Goal: Navigation & Orientation: Find specific page/section

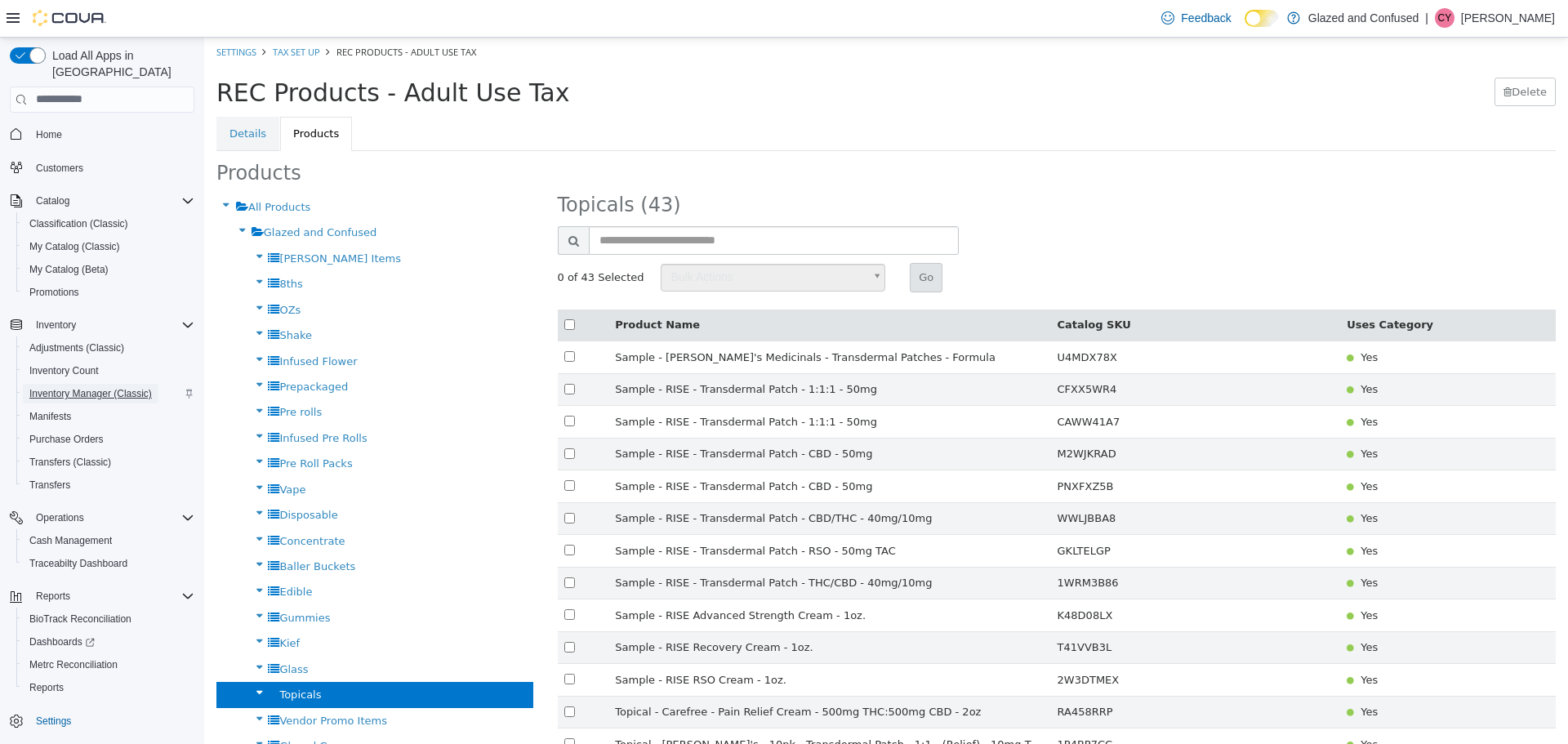
click at [74, 387] on span "Inventory Manager (Classic)" at bounding box center [91, 393] width 122 height 13
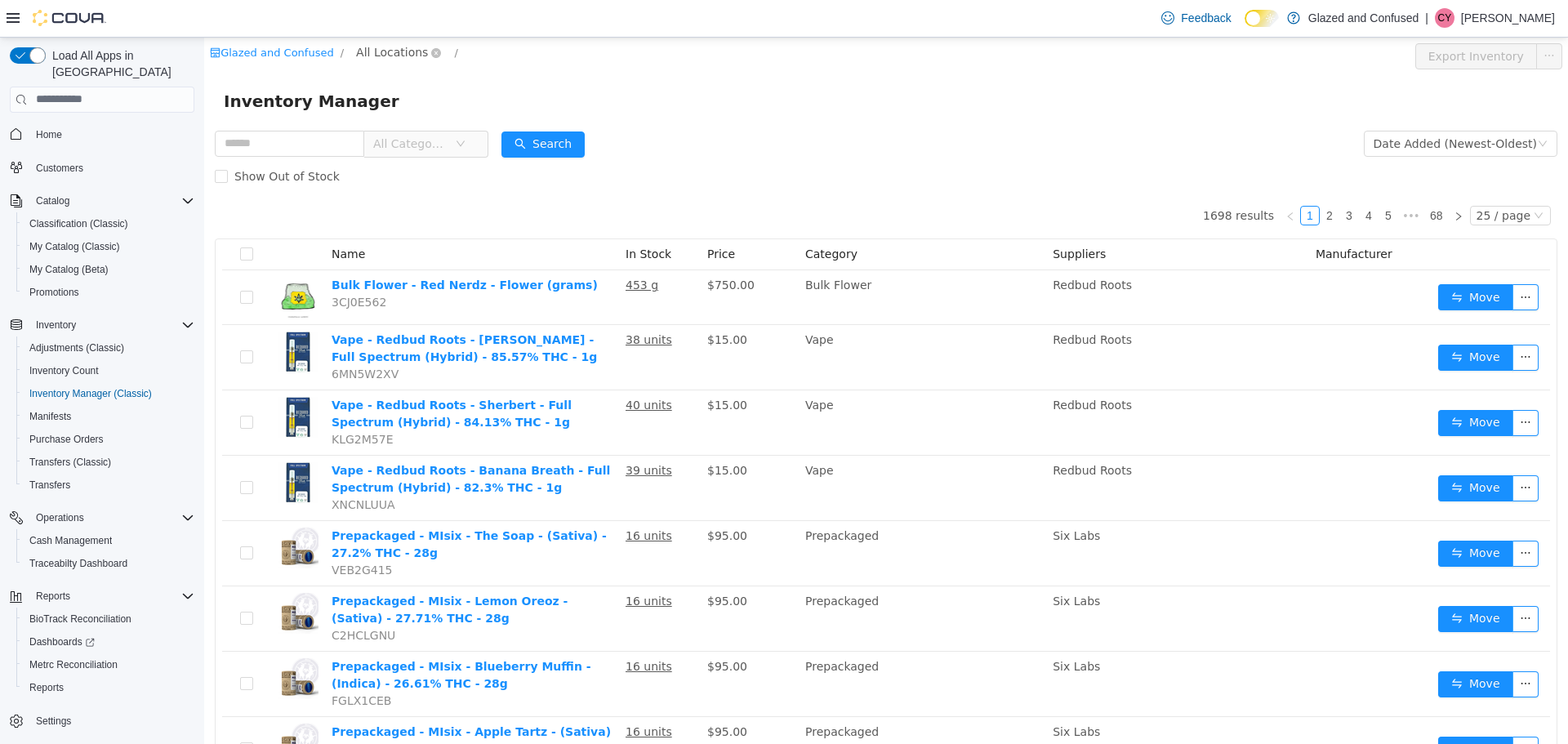
click at [380, 52] on span "All Locations" at bounding box center [392, 51] width 72 height 18
click at [436, 143] on span "[STREET_ADDRESS]" at bounding box center [438, 139] width 114 height 13
drag, startPoint x: 860, startPoint y: 127, endPoint x: 738, endPoint y: 64, distance: 137.3
click at [82, 534] on span "Cash Management" at bounding box center [71, 541] width 82 height 13
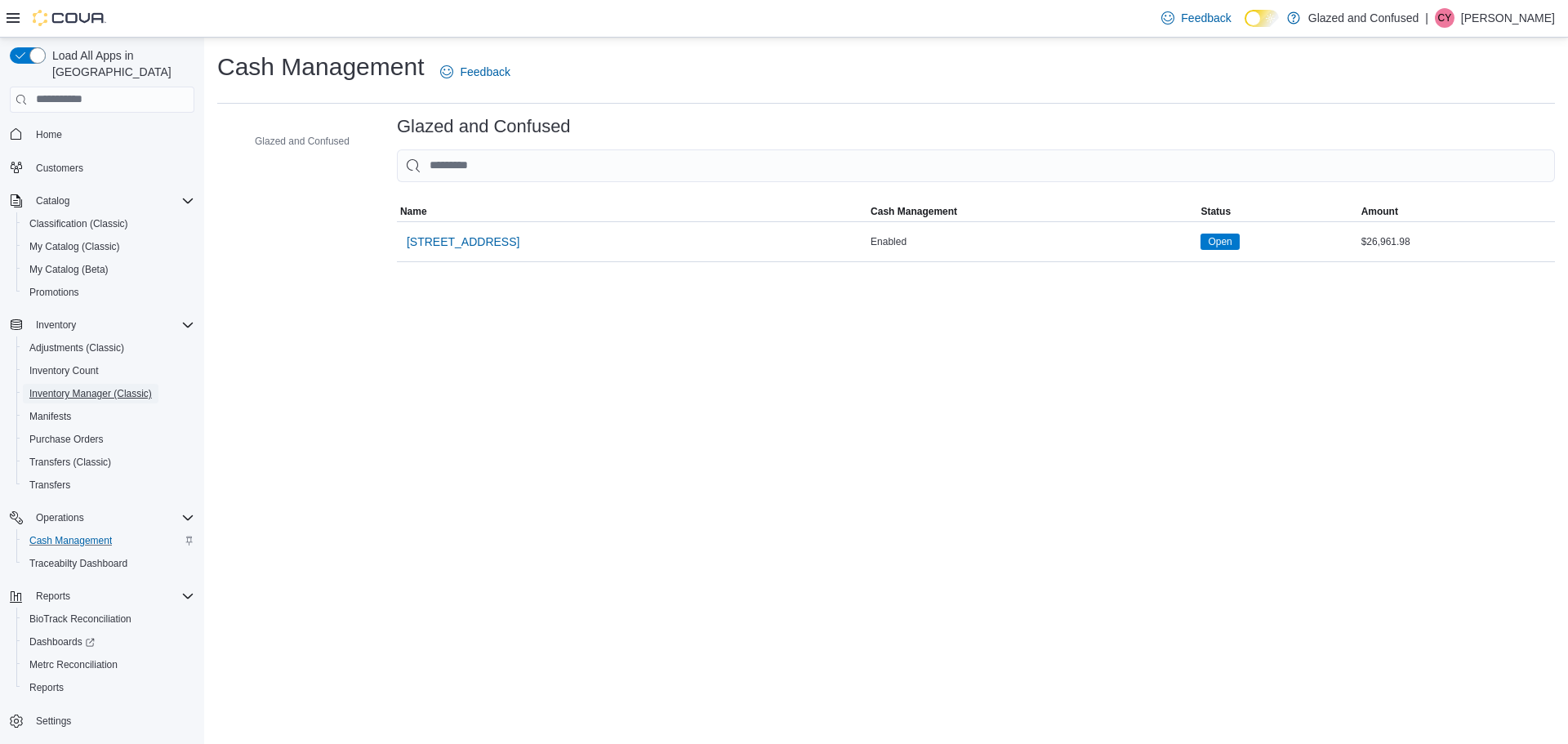
drag, startPoint x: 78, startPoint y: 371, endPoint x: 231, endPoint y: 245, distance: 198.2
click at [78, 387] on span "Inventory Manager (Classic)" at bounding box center [91, 393] width 122 height 13
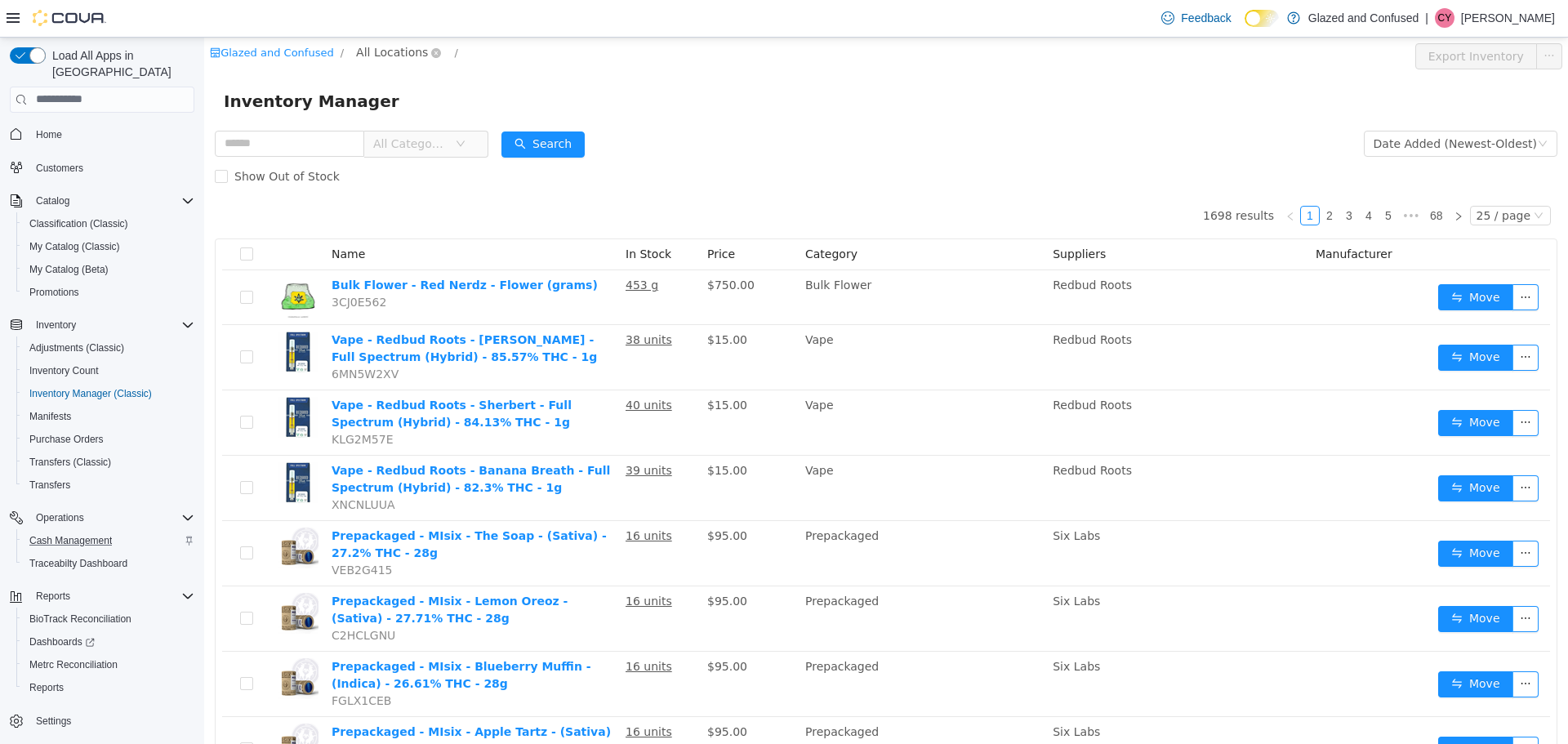
click at [382, 53] on span "All Locations" at bounding box center [392, 51] width 72 height 18
click at [435, 140] on span "[STREET_ADDRESS]" at bounding box center [438, 139] width 114 height 13
